Goal: Transaction & Acquisition: Download file/media

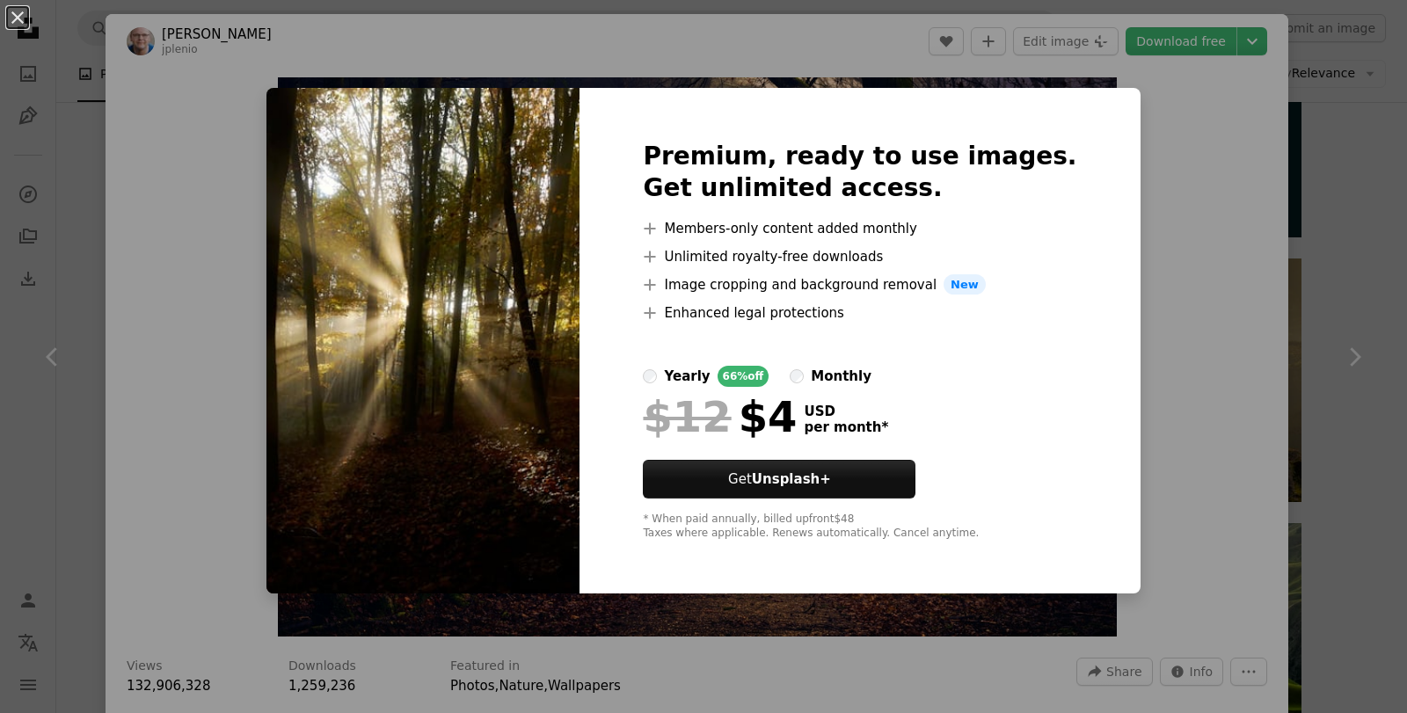
scroll to position [2023, 0]
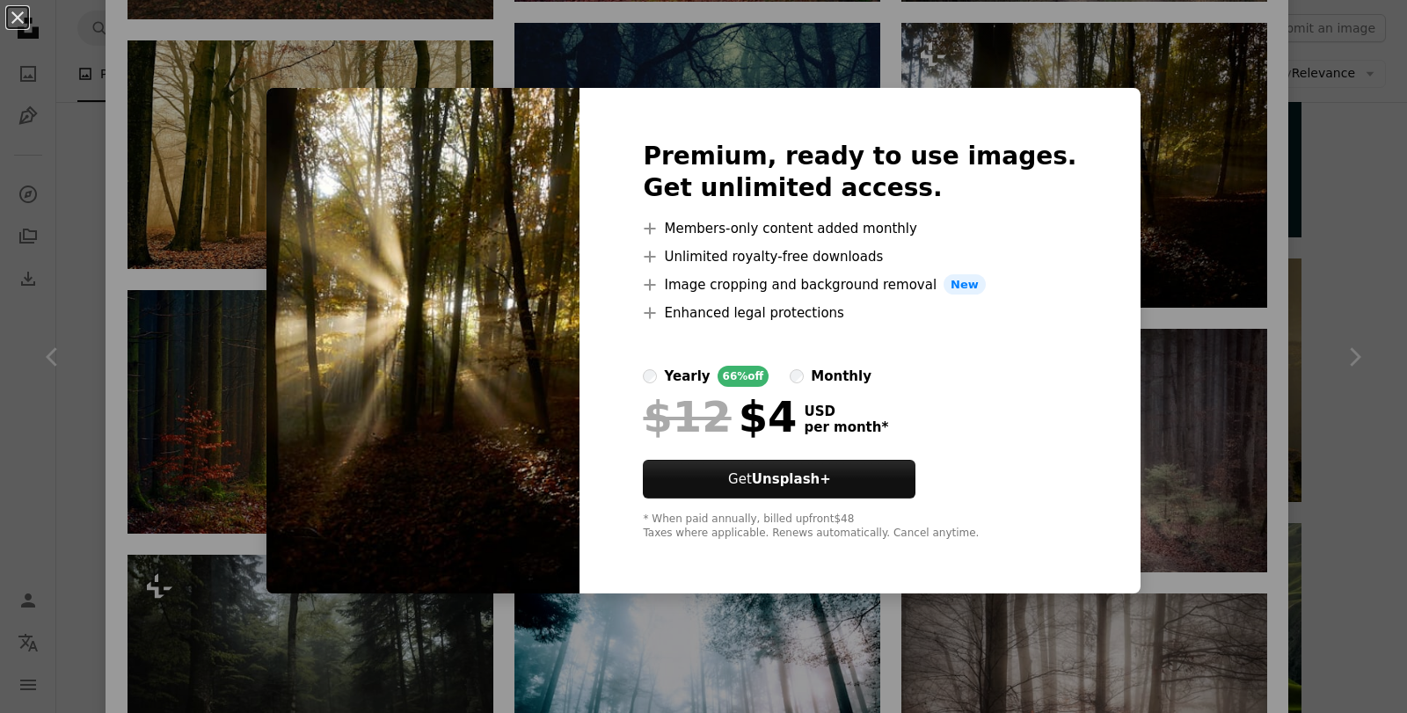
click at [1110, 77] on div "An X shape Premium, ready to use images. Get unlimited access. A plus sign Memb…" at bounding box center [703, 356] width 1407 height 713
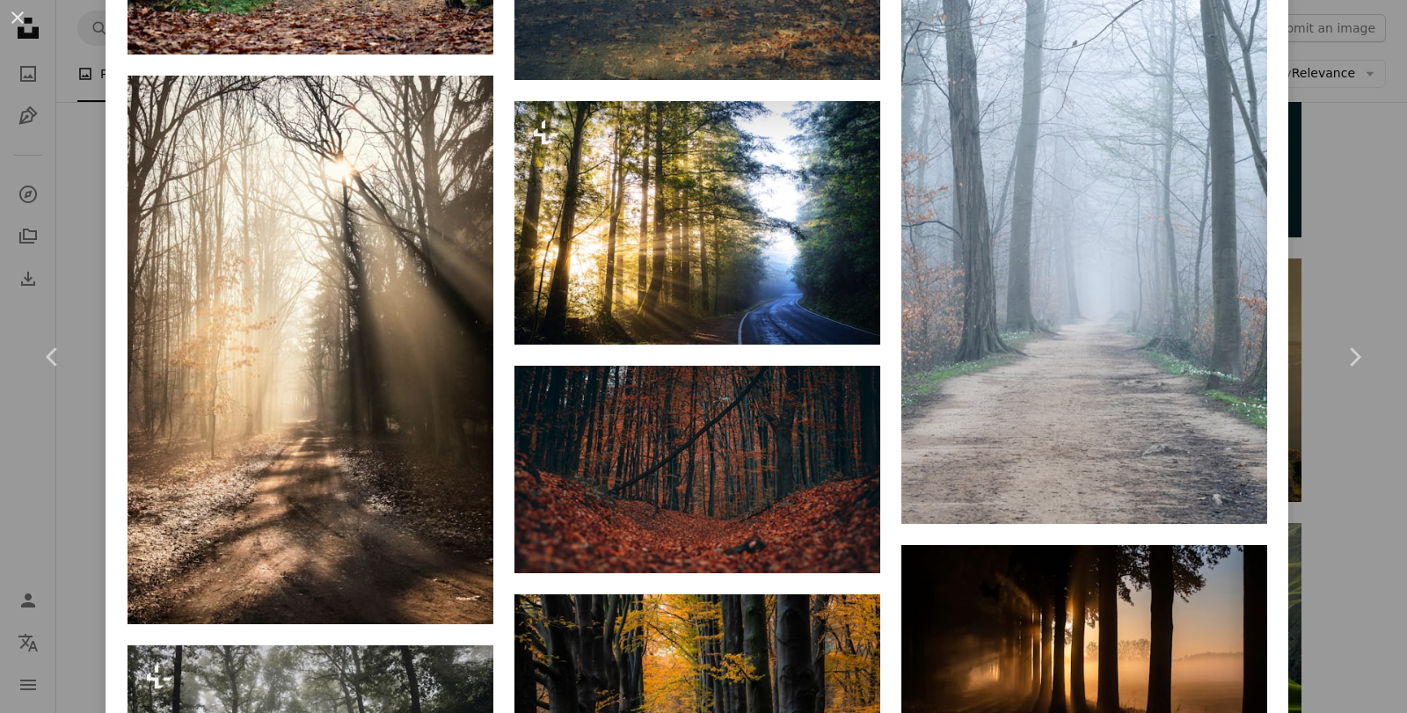
scroll to position [10277, 0]
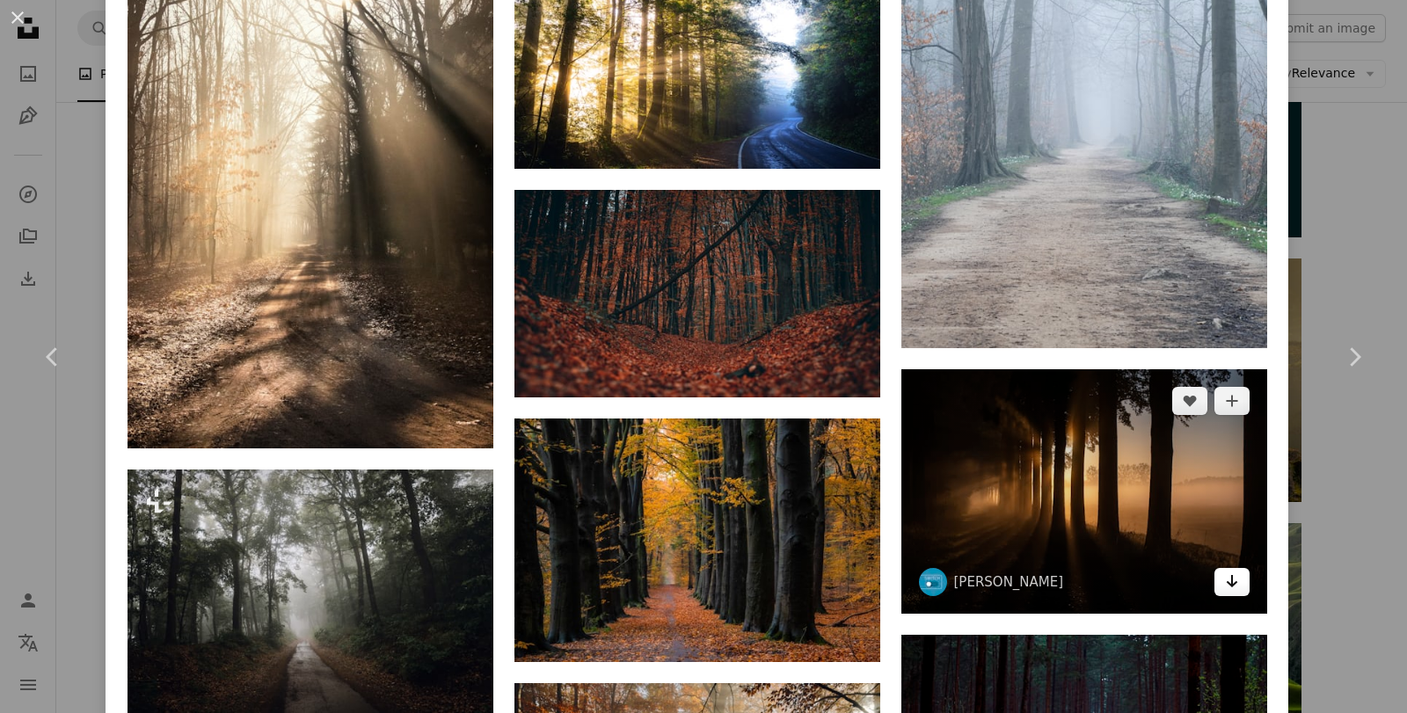
click at [1225, 571] on icon "Arrow pointing down" at bounding box center [1232, 581] width 14 height 21
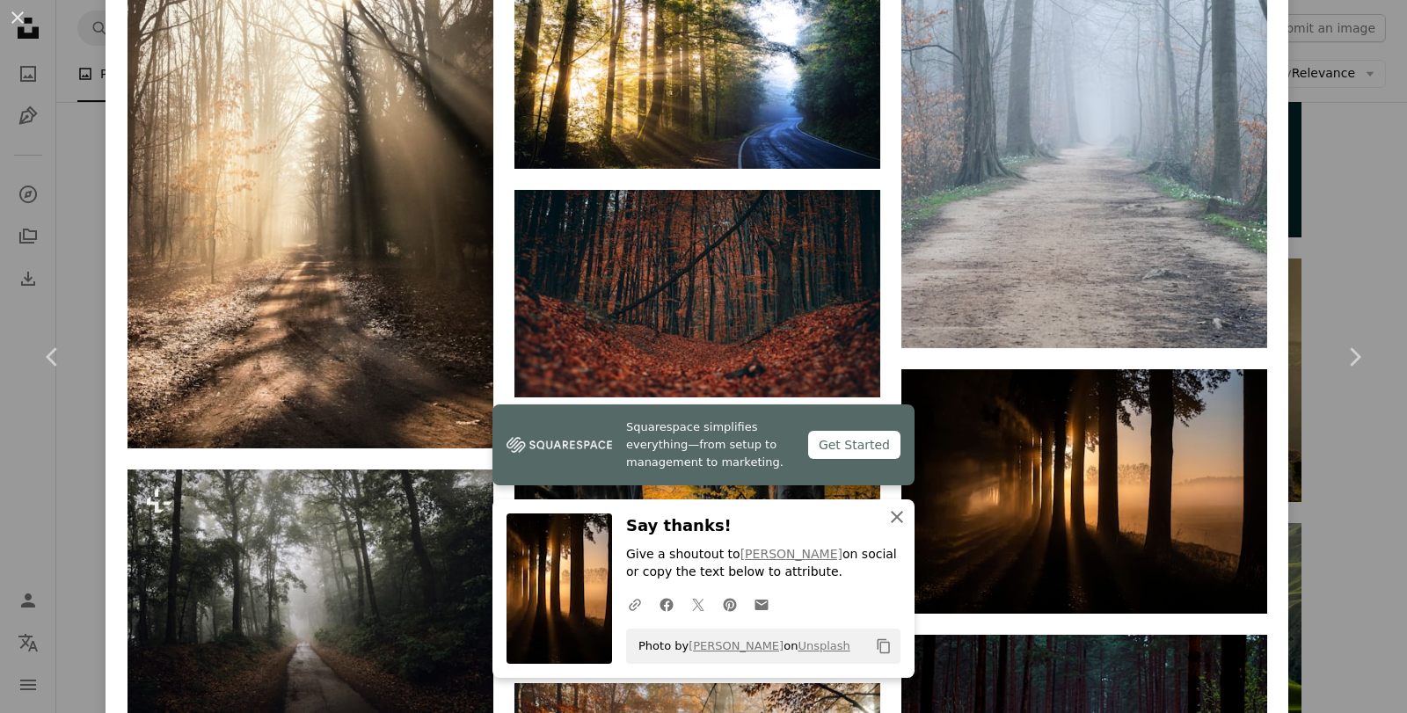
click at [891, 515] on icon "button" at bounding box center [897, 517] width 12 height 12
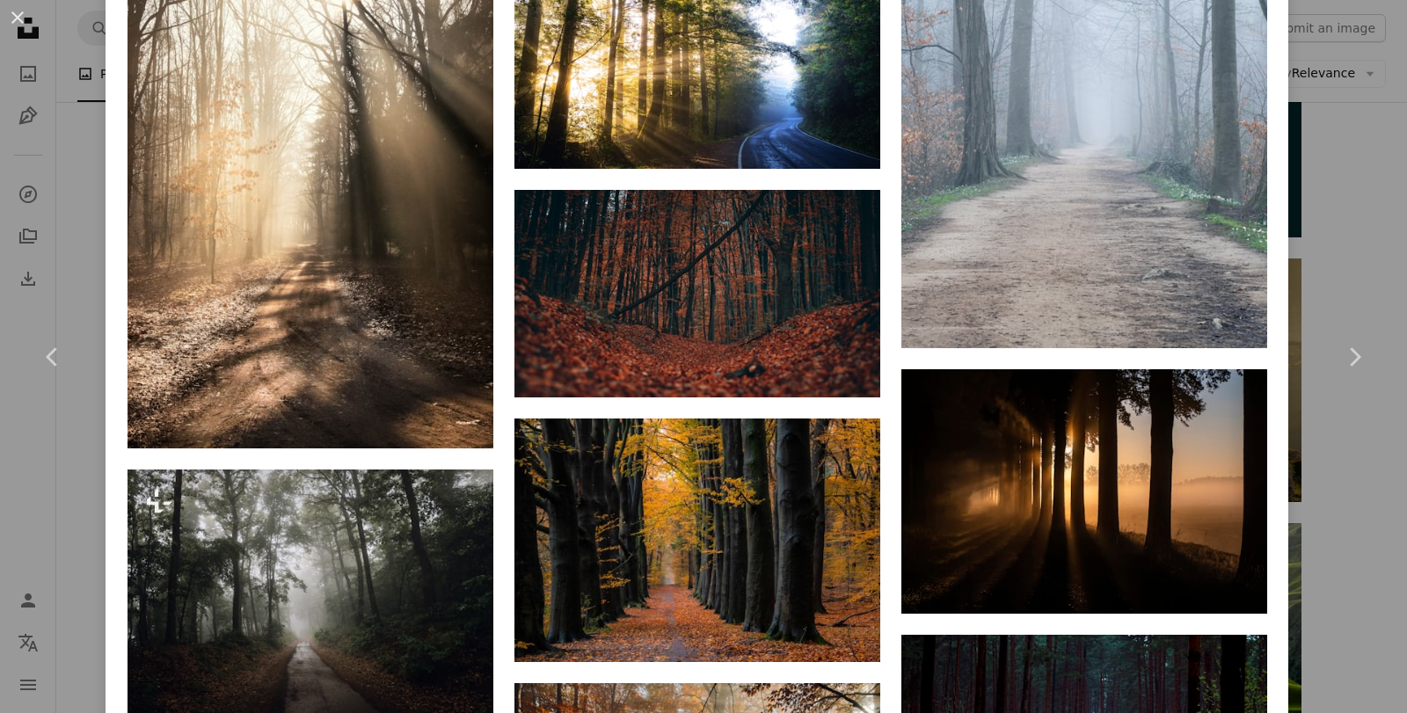
scroll to position [10365, 0]
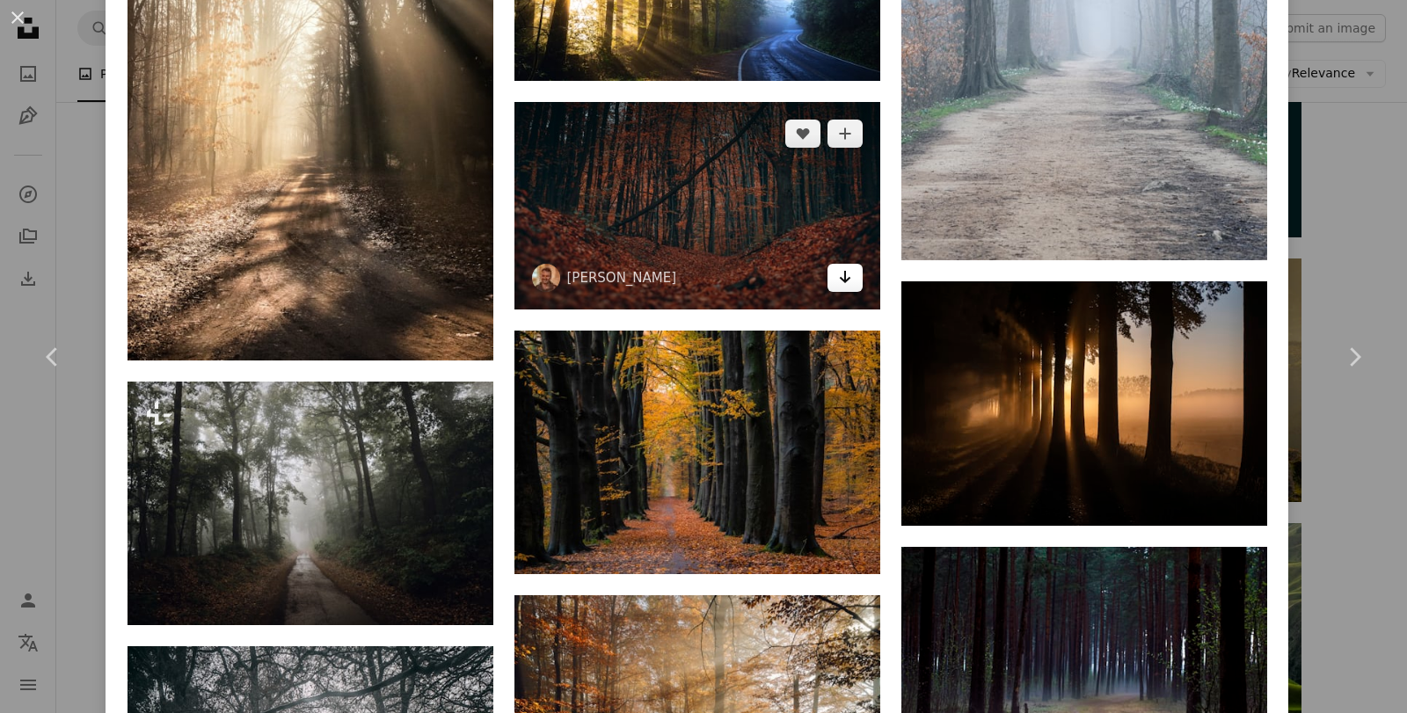
click at [839, 271] on icon "Download" at bounding box center [844, 277] width 11 height 12
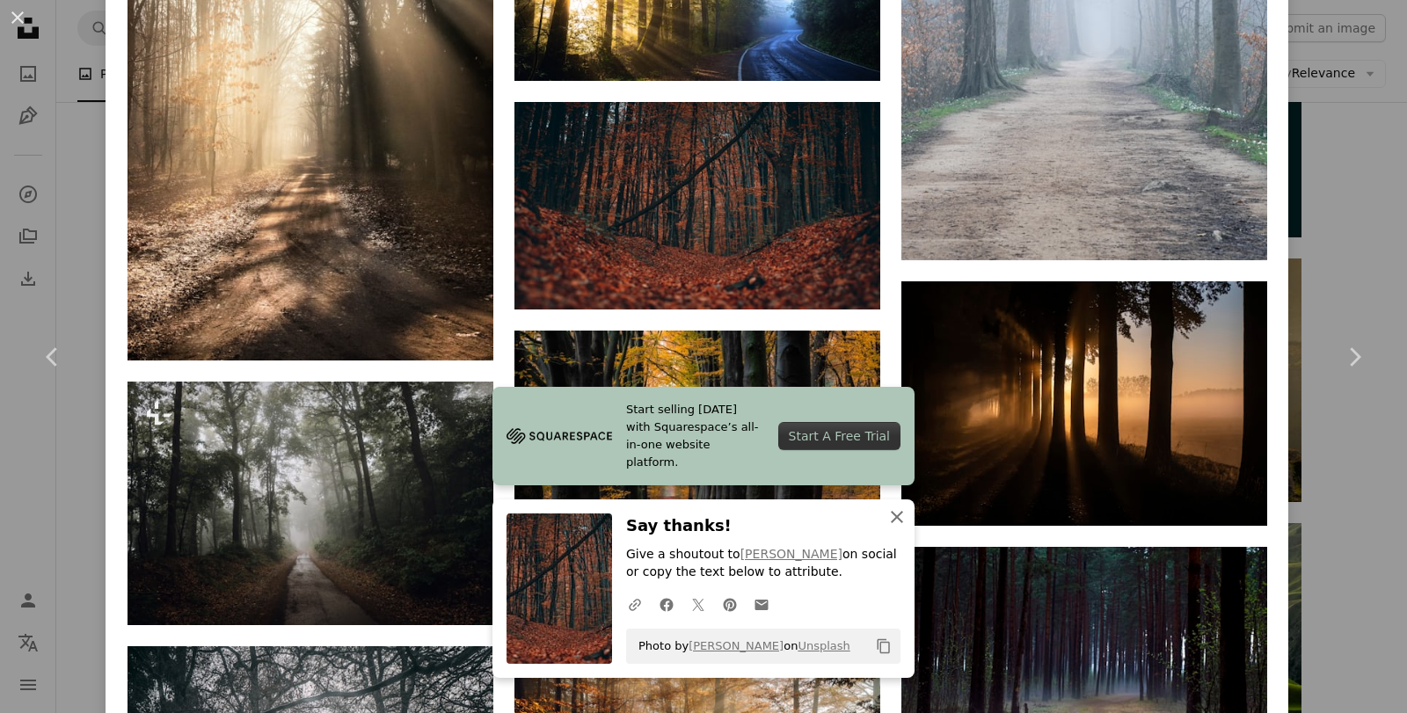
click at [893, 516] on icon "An X shape" at bounding box center [897, 517] width 21 height 21
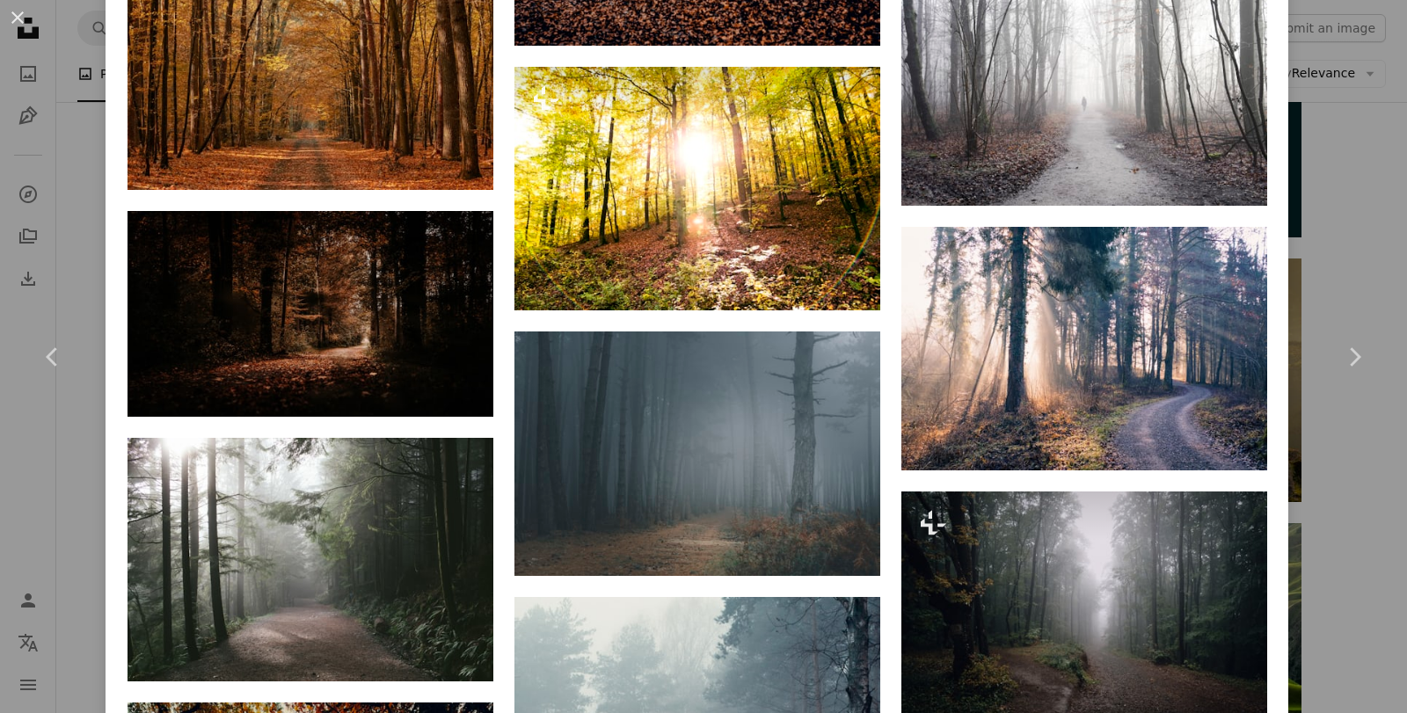
scroll to position [13092, 0]
